Goal: Task Accomplishment & Management: Manage account settings

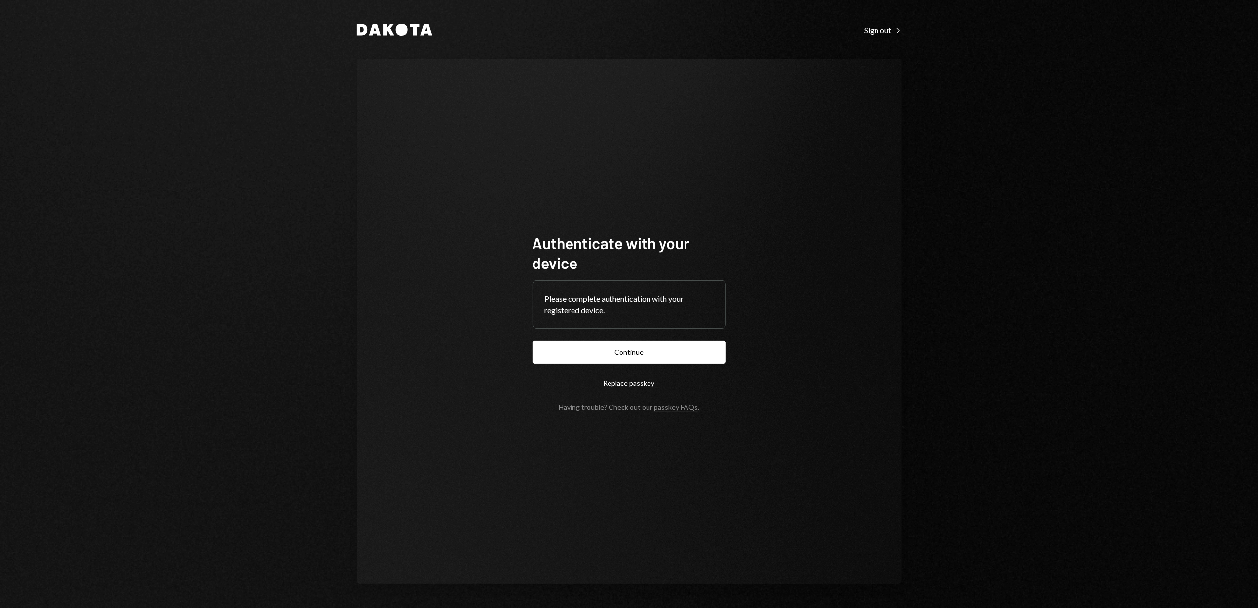
click at [639, 349] on button "Continue" at bounding box center [628, 351] width 193 height 23
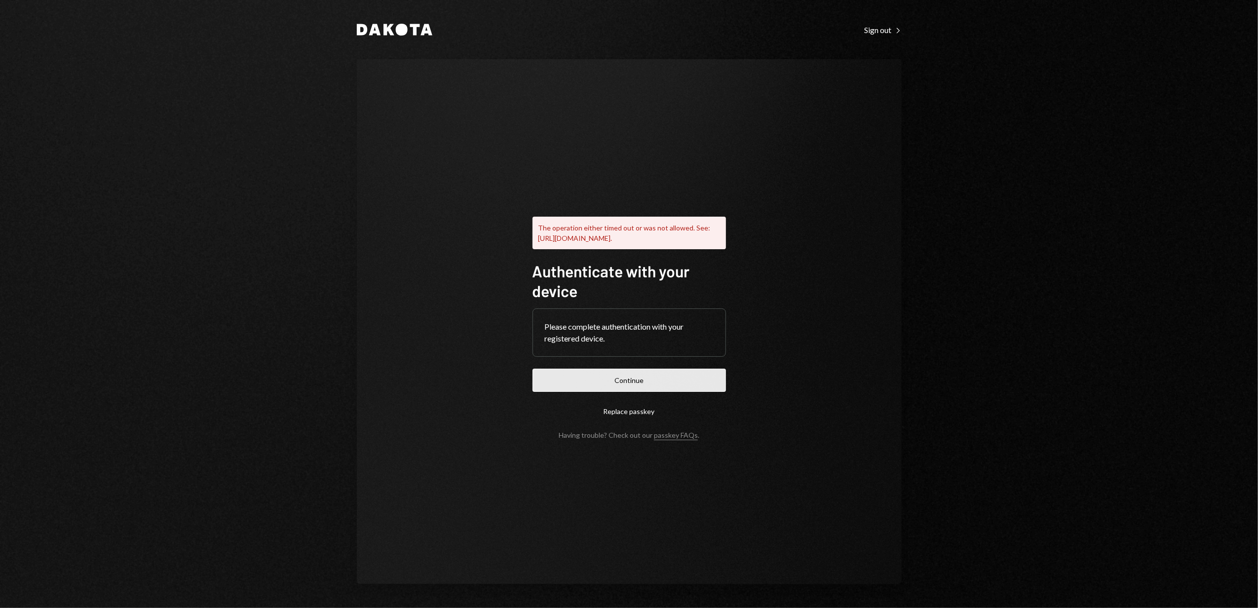
click at [677, 387] on button "Continue" at bounding box center [628, 380] width 193 height 23
click at [674, 387] on button "Continue" at bounding box center [628, 380] width 193 height 23
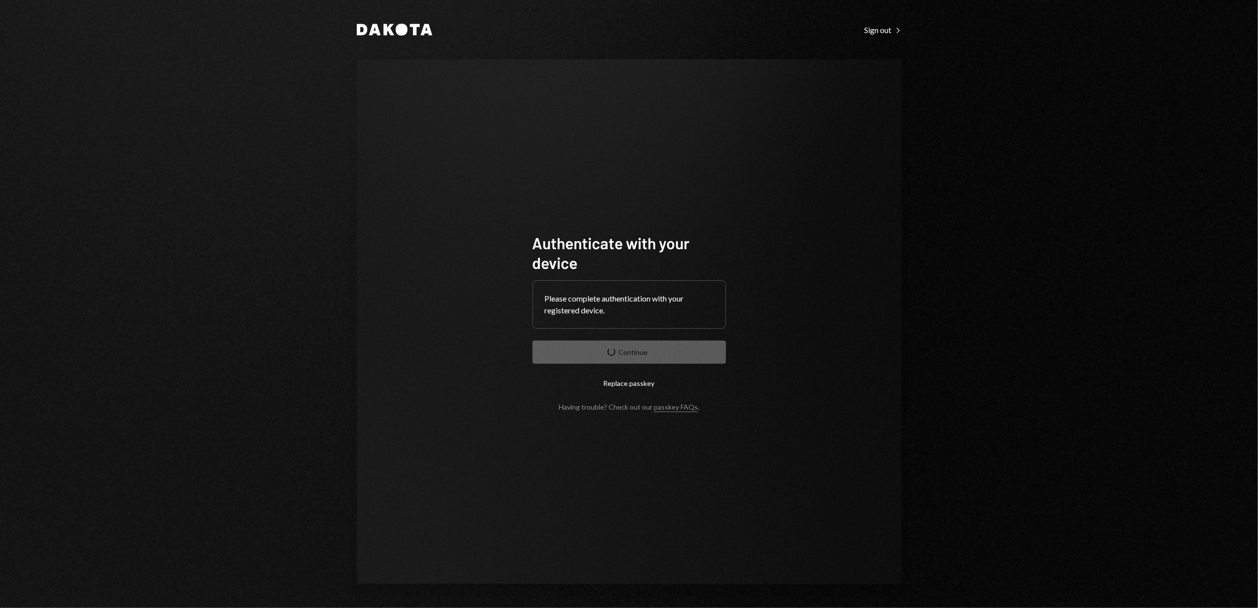
click at [1027, 280] on div "Dakota Sign out Right Caret Authenticate with your device Please complete authe…" at bounding box center [629, 304] width 1258 height 608
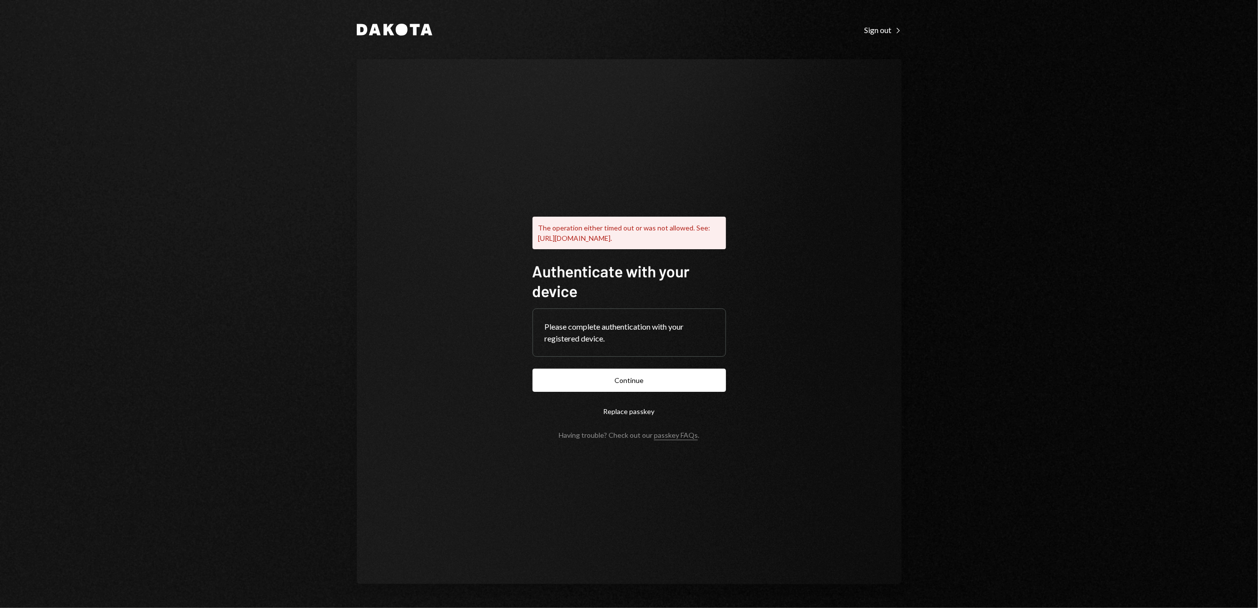
click at [867, 20] on div "Dakota Sign out Right Caret The operation either timed out or was not allowed. …" at bounding box center [629, 304] width 592 height 608
click at [882, 44] on div "Dakota Sign out Right Caret The operation either timed out or was not allowed. …" at bounding box center [629, 304] width 592 height 608
click at [882, 34] on div "Sign out Right Caret" at bounding box center [882, 30] width 37 height 10
